Goal: Information Seeking & Learning: Learn about a topic

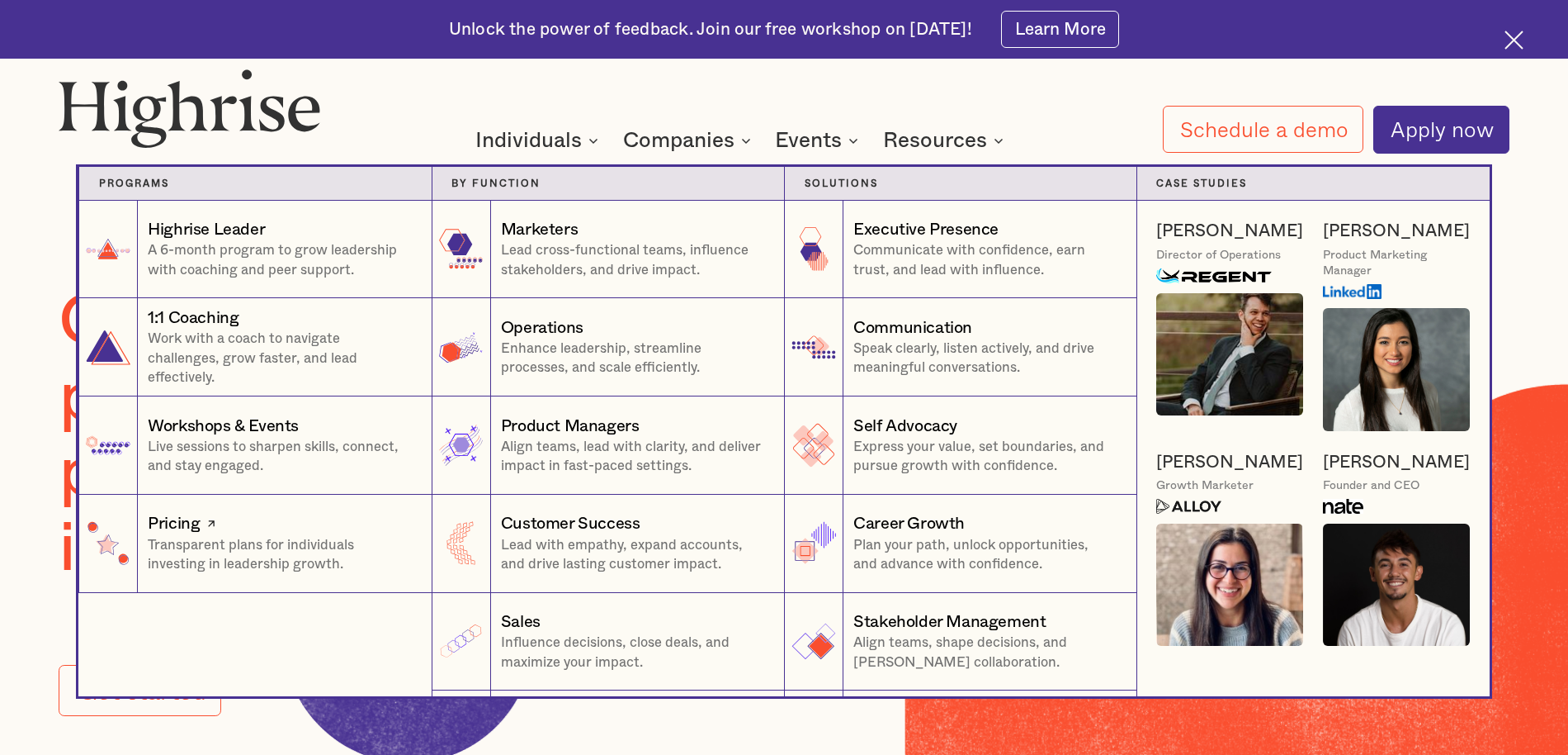
click at [271, 554] on p "Transparent plans for individuals investing in leadership growth." at bounding box center [280, 555] width 264 height 39
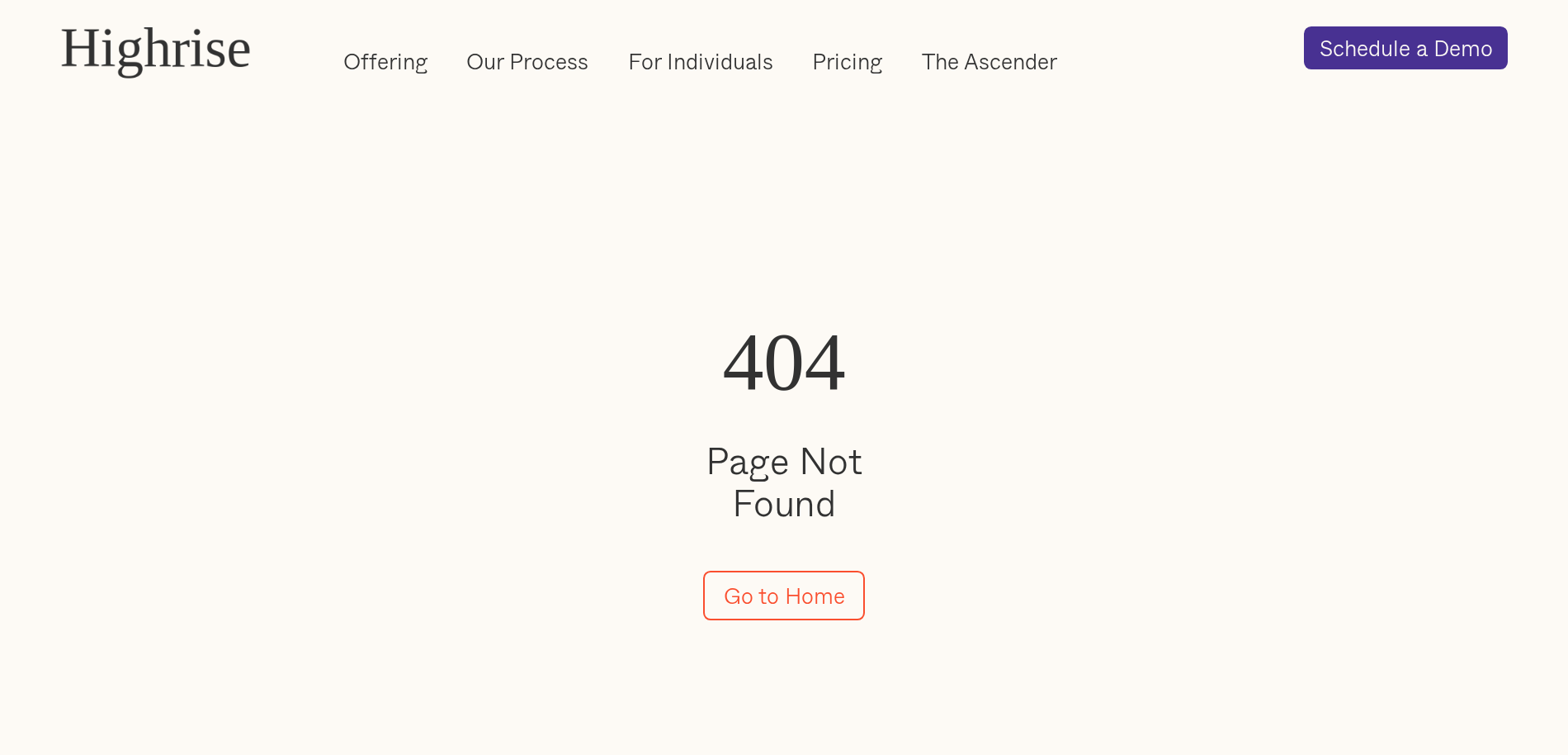
scroll to position [15, 0]
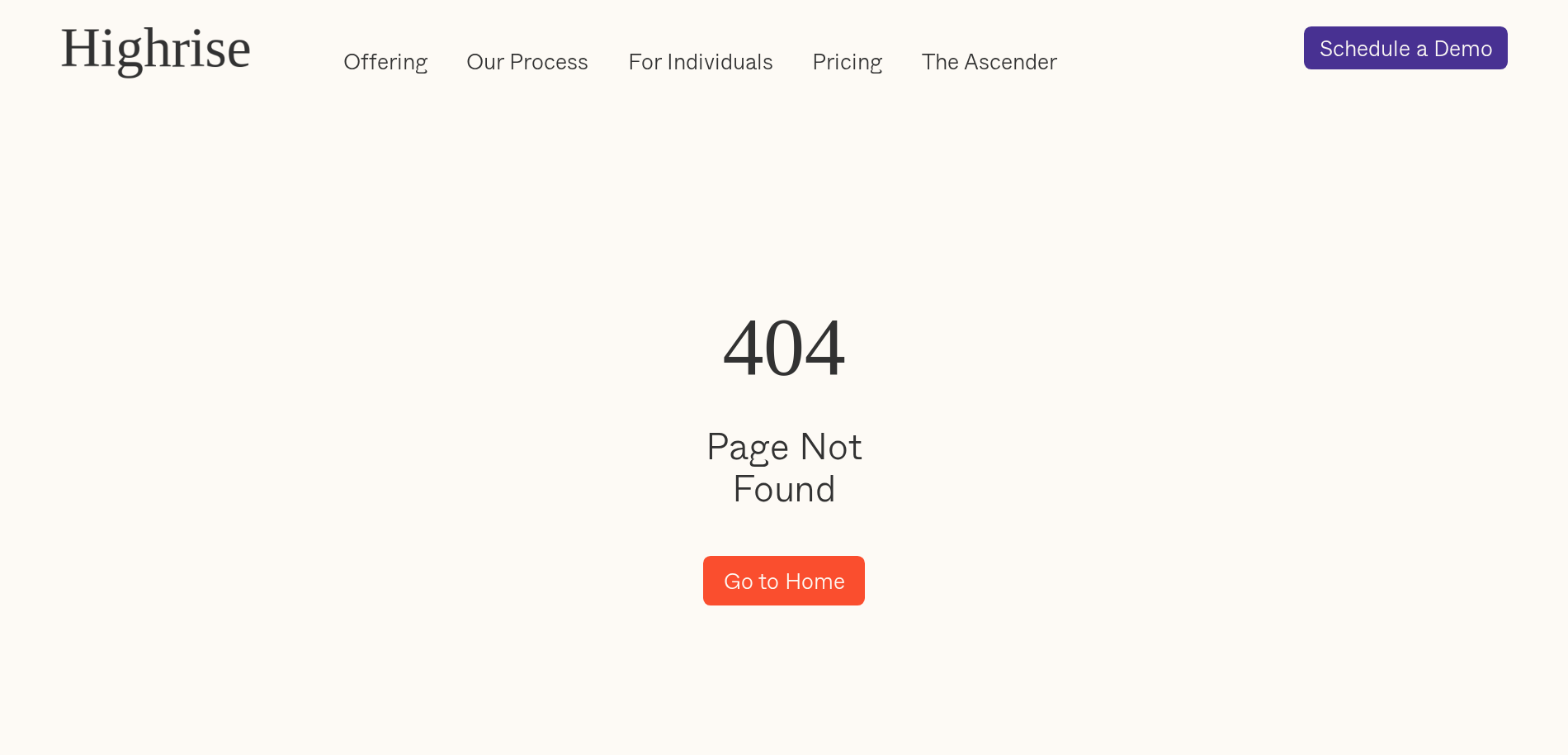
click at [735, 567] on link "Go to Home" at bounding box center [784, 581] width 162 height 49
click at [820, 68] on link "Pricing" at bounding box center [847, 62] width 70 height 30
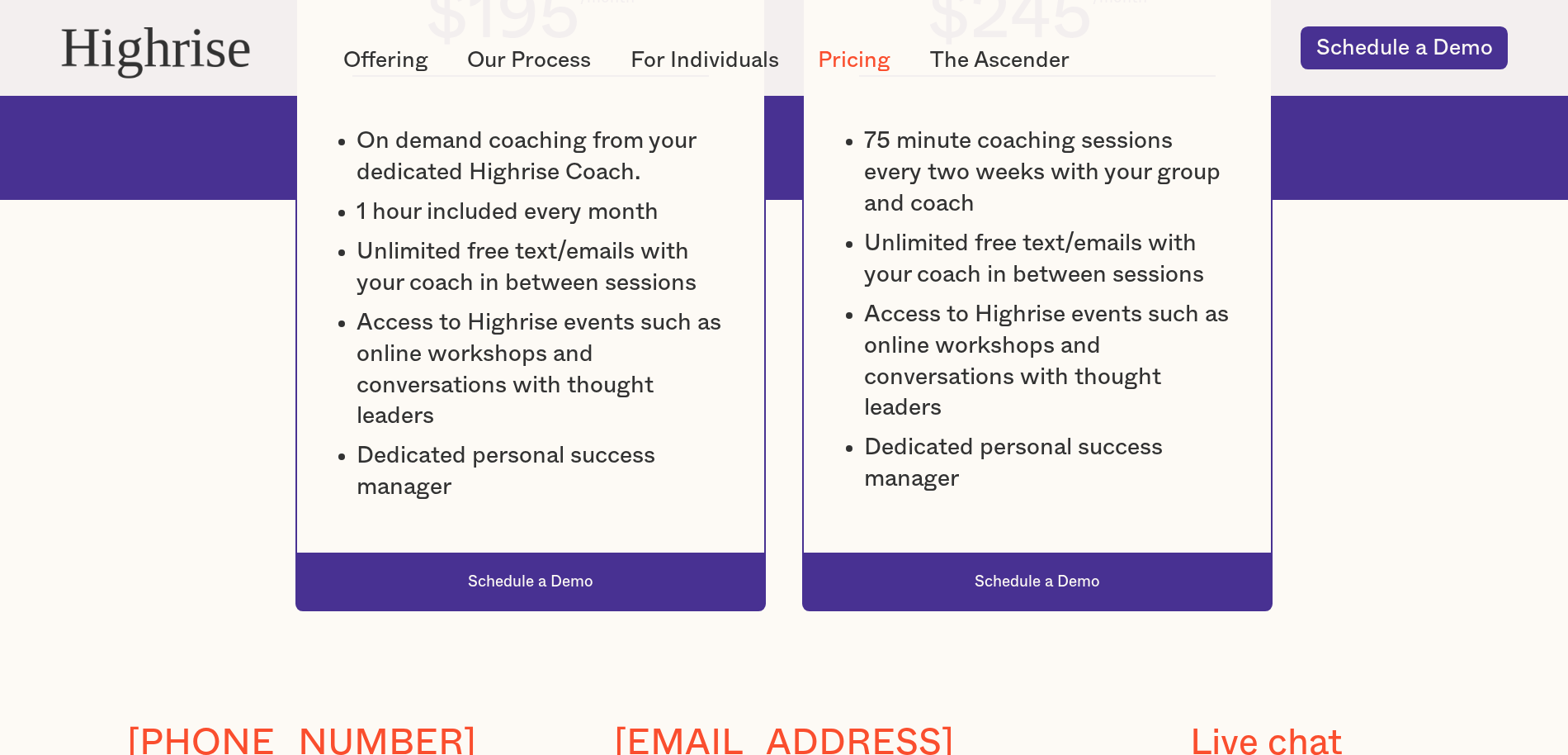
scroll to position [1380, 0]
